Goal: Task Accomplishment & Management: Manage account settings

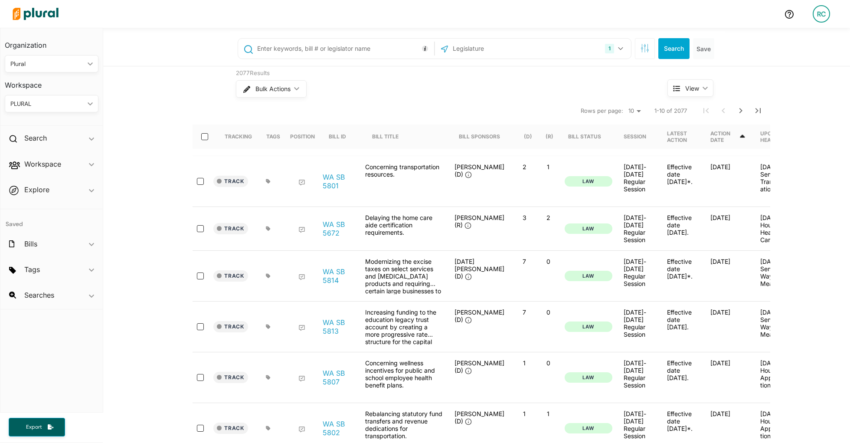
click at [822, 14] on div "RC" at bounding box center [821, 13] width 17 height 17
click at [804, 84] on link "Notification Settings" at bounding box center [798, 82] width 76 height 22
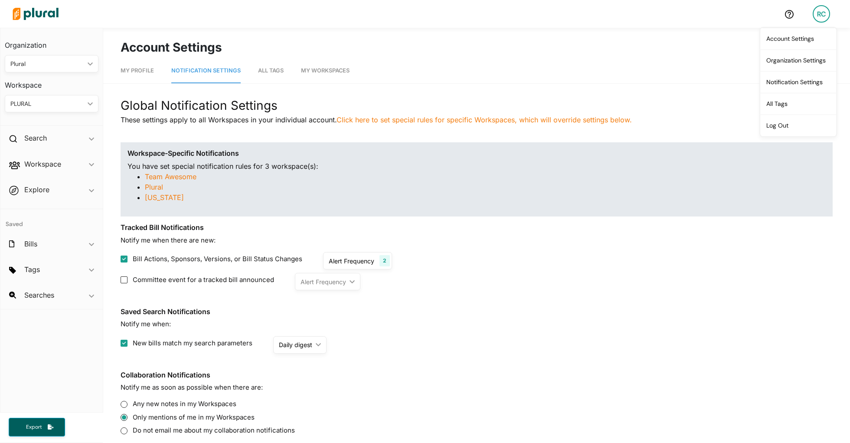
click at [544, 275] on div "Committee event for a tracked bill announced Alert Frequency ic_keyboard_arrow_…" at bounding box center [477, 281] width 712 height 17
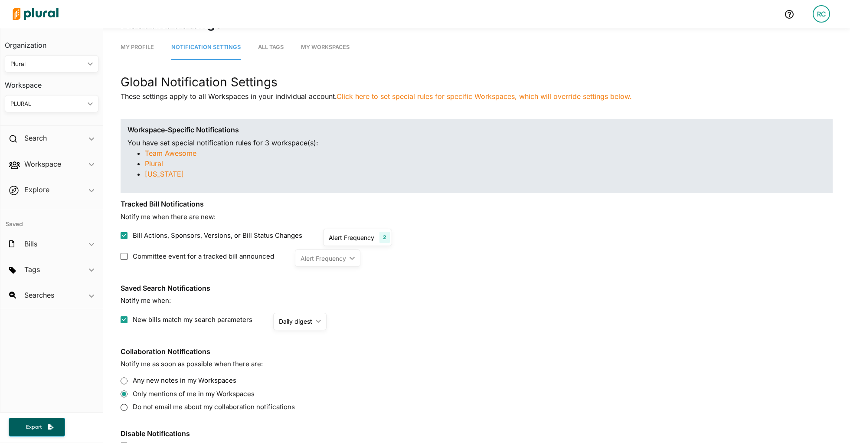
scroll to position [17, 0]
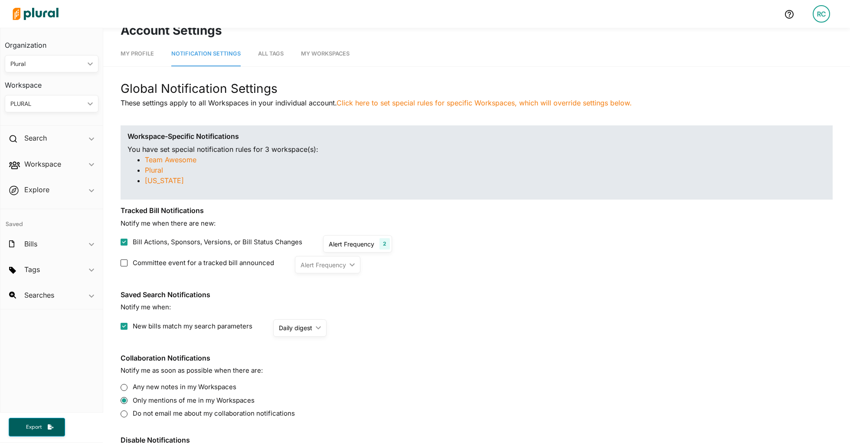
click at [77, 108] on div "PLURAL ic_keyboard_arrow_down" at bounding box center [52, 103] width 94 height 17
click at [188, 158] on link "Team Awesome" at bounding box center [171, 159] width 52 height 9
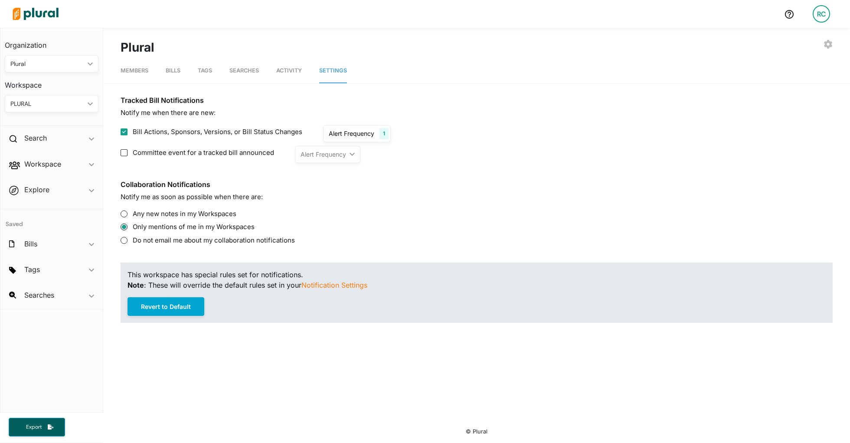
click at [67, 102] on div "PLURAL" at bounding box center [47, 103] width 74 height 9
click at [58, 195] on div "TEAM AWESOME" at bounding box center [49, 197] width 74 height 7
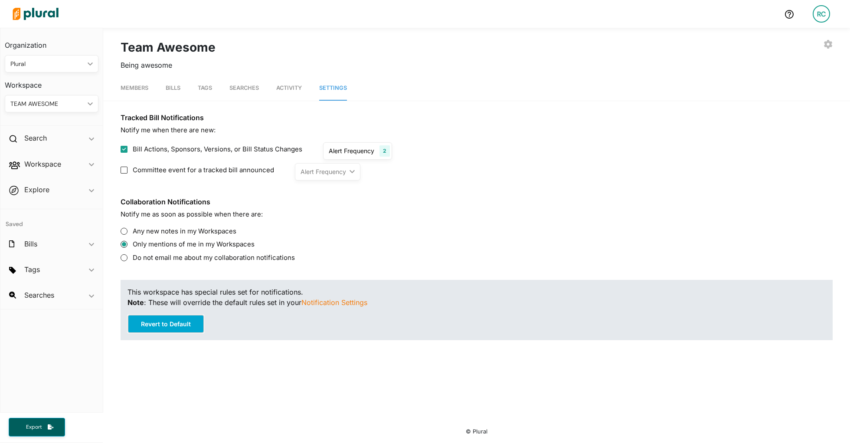
click at [191, 327] on button "Revert to Default" at bounding box center [166, 324] width 77 height 19
click at [334, 302] on link "Notification Settings" at bounding box center [335, 302] width 66 height 9
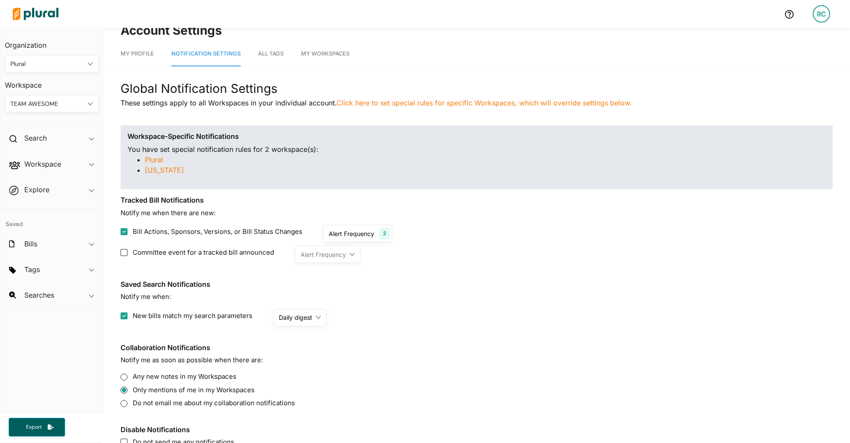
click at [84, 110] on div "TEAM AWESOME ic_keyboard_arrow_down" at bounding box center [52, 103] width 94 height 17
click at [72, 159] on div "PLURAL" at bounding box center [49, 157] width 74 height 7
click at [86, 103] on icon "ic_keyboard_arrow_down" at bounding box center [88, 104] width 9 height 4
click at [53, 205] on link "[US_STATE]" at bounding box center [49, 211] width 86 height 20
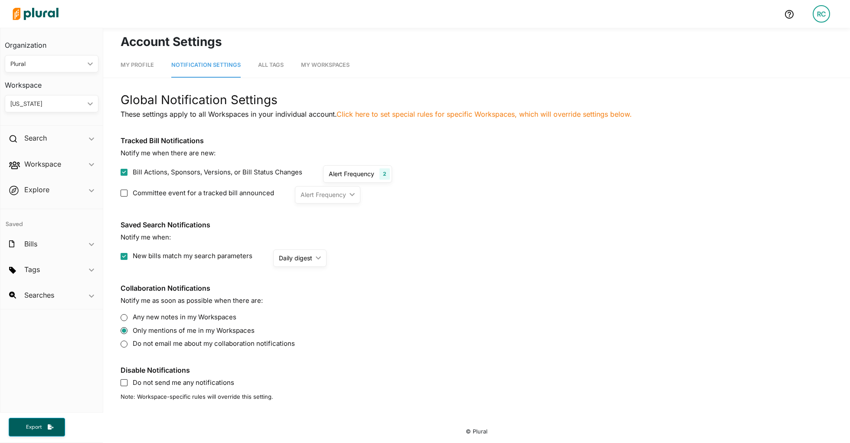
scroll to position [0, 0]
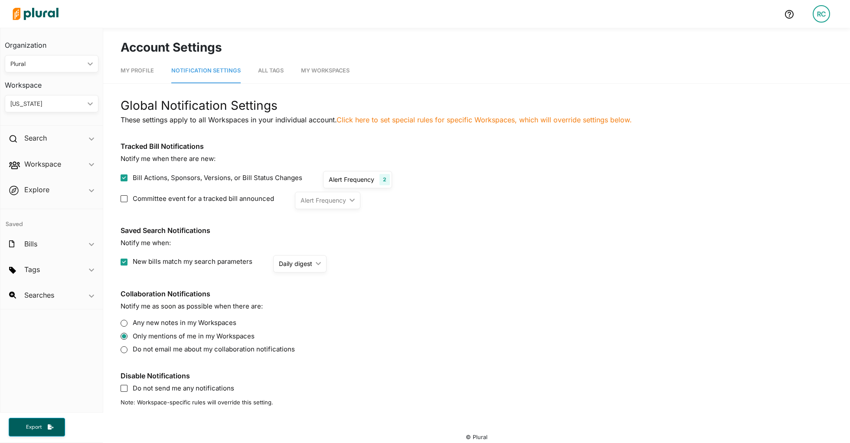
click at [84, 105] on icon "ic_keyboard_arrow_down" at bounding box center [88, 104] width 9 height 4
click at [59, 161] on div "PLURAL" at bounding box center [49, 164] width 74 height 7
drag, startPoint x: 131, startPoint y: 176, endPoint x: 299, endPoint y: 174, distance: 168.3
click at [299, 174] on label "Bill Actions, Sponsors, Versions, or Bill Status Changes" at bounding box center [212, 178] width 182 height 10
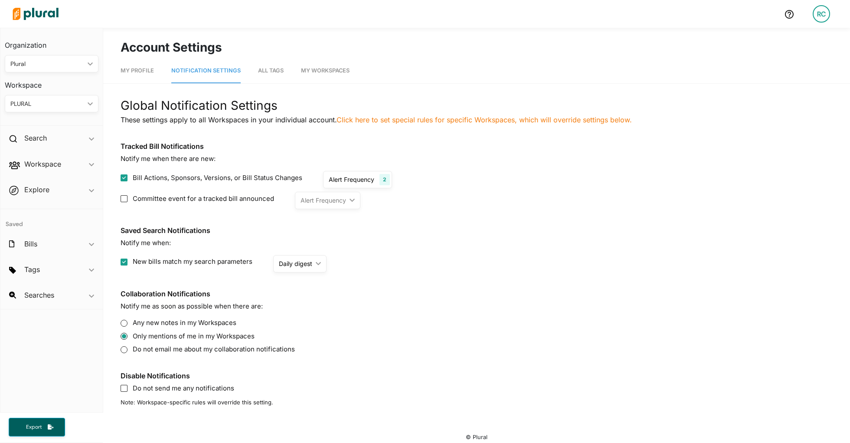
click at [311, 174] on div "Bill Actions, Sponsors, Versions, or Bill Status Changes Alert Frequency 2 As s…" at bounding box center [477, 179] width 712 height 17
click at [269, 179] on span "Bill Actions, Sponsors, Versions, or Bill Status Changes" at bounding box center [218, 178] width 170 height 10
click at [128, 179] on input "Bill Actions, Sponsors, Versions, or Bill Status Changes" at bounding box center [124, 177] width 7 height 7
checkbox input "false"
drag, startPoint x: 271, startPoint y: 179, endPoint x: 134, endPoint y: 177, distance: 137.1
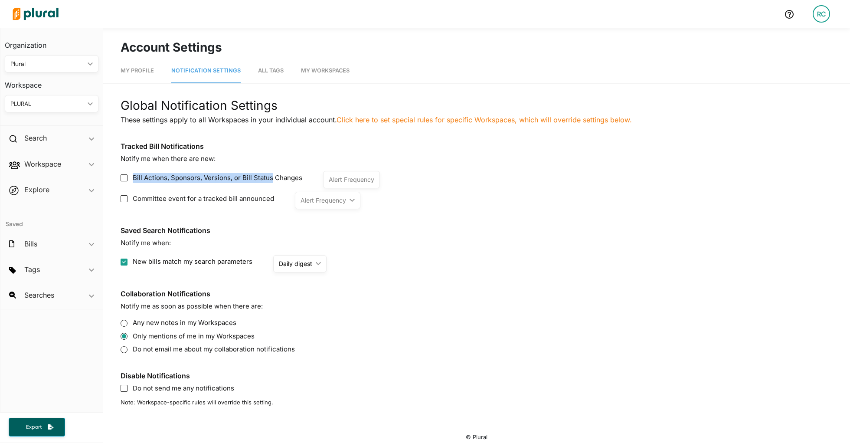
click at [134, 177] on span "Bill Actions, Sponsors, Versions, or Bill Status Changes" at bounding box center [218, 178] width 170 height 10
copy span "Bill Actions, Sponsors, Versions, or Bill Status"
click at [642, 250] on section "Saved Search Notifications Notify me when: New bills match my search parameters…" at bounding box center [477, 249] width 712 height 46
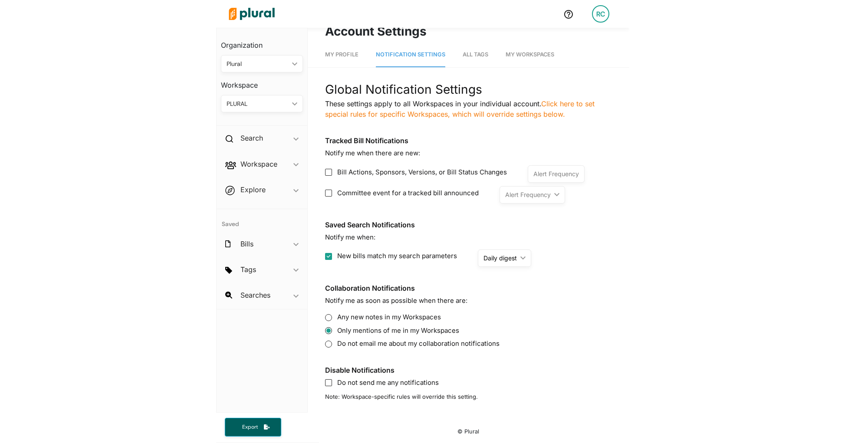
scroll to position [0, 0]
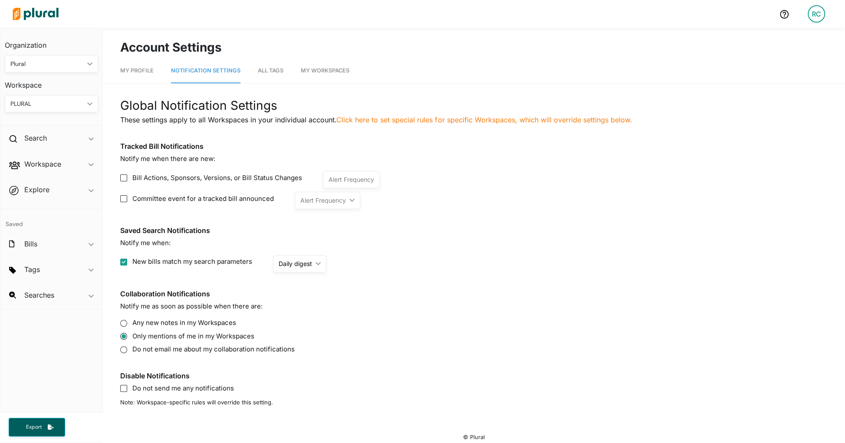
click at [819, 14] on div "RC" at bounding box center [815, 13] width 17 height 17
click at [789, 120] on link "Log Out" at bounding box center [793, 126] width 76 height 22
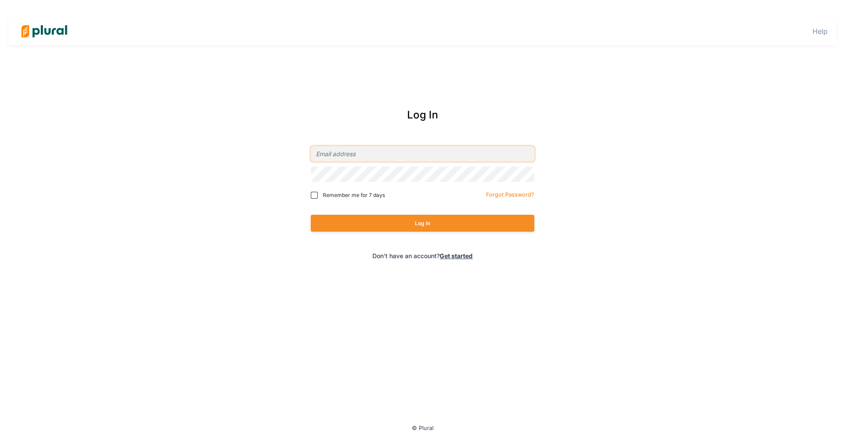
type input "[EMAIL_ADDRESS][PERSON_NAME][DOMAIN_NAME]"
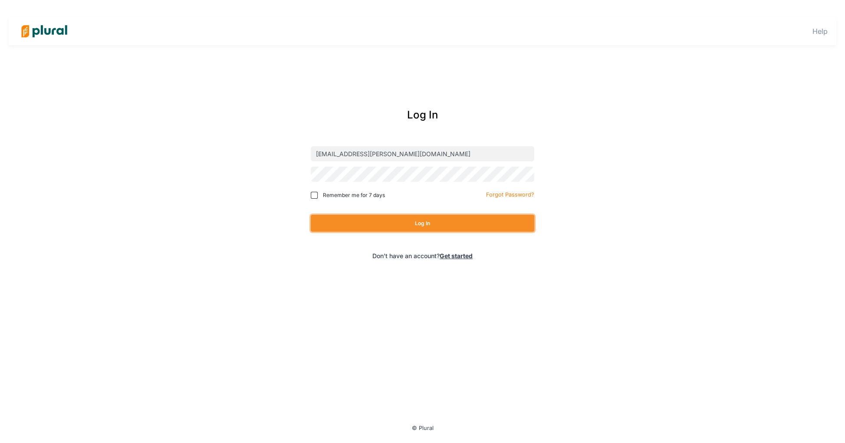
click at [400, 215] on button "Log In" at bounding box center [422, 223] width 223 height 17
